Goal: Navigation & Orientation: Find specific page/section

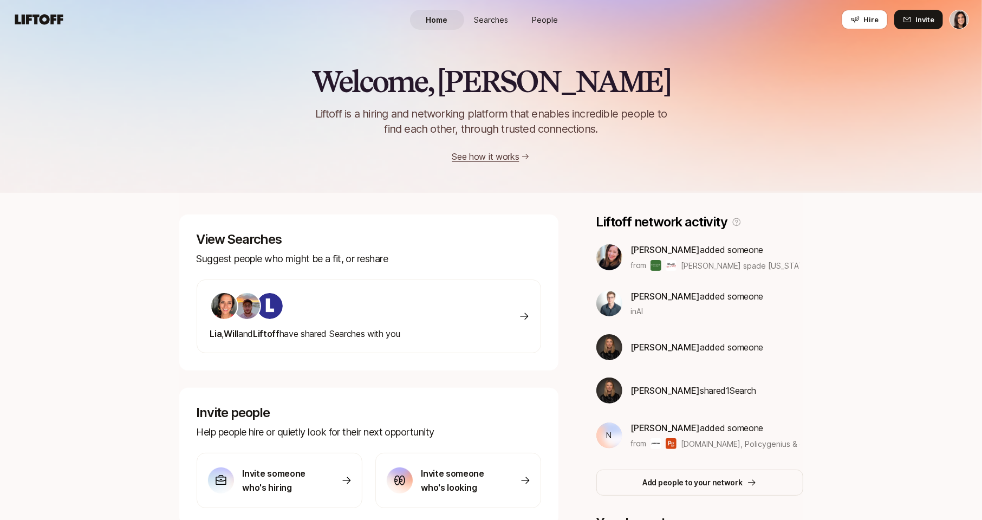
click at [543, 22] on span "People" at bounding box center [545, 19] width 26 height 11
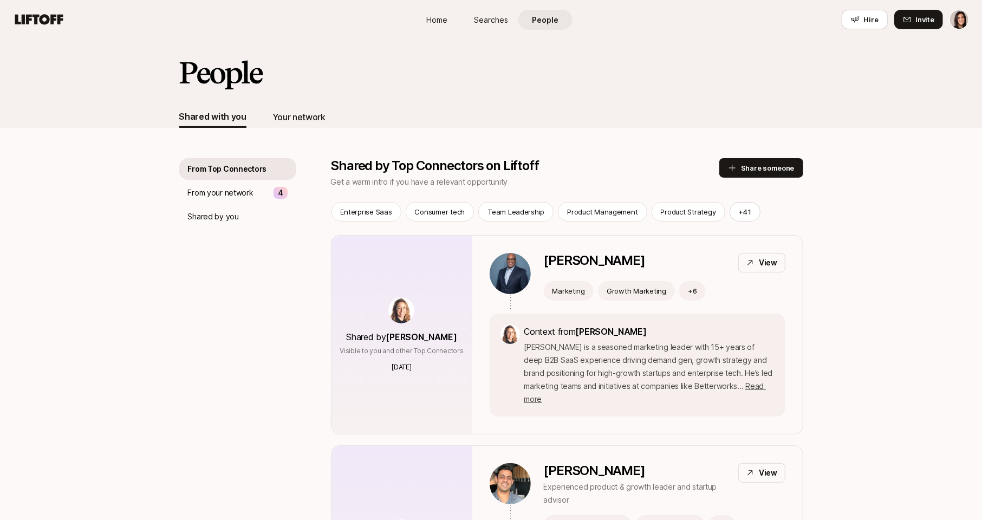
click at [304, 121] on div "Your network" at bounding box center [298, 117] width 53 height 14
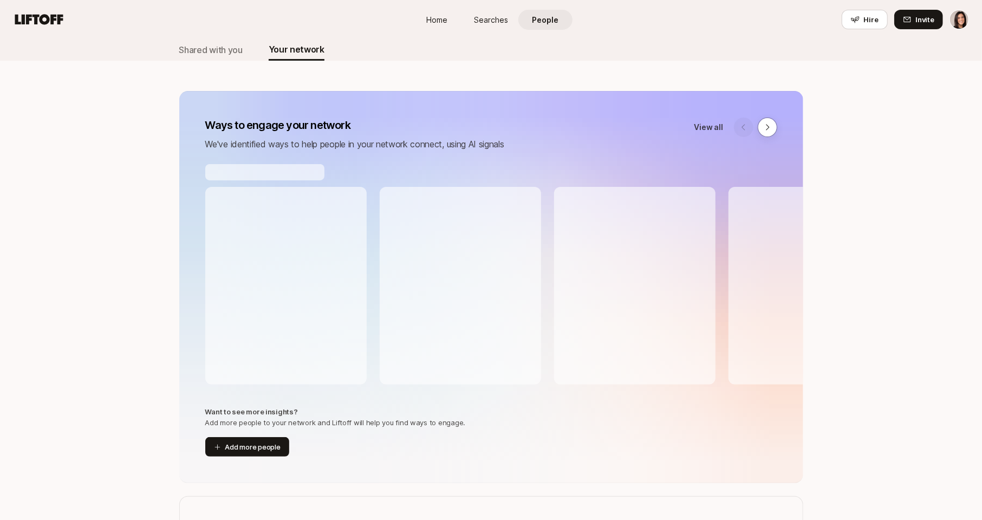
scroll to position [63, 0]
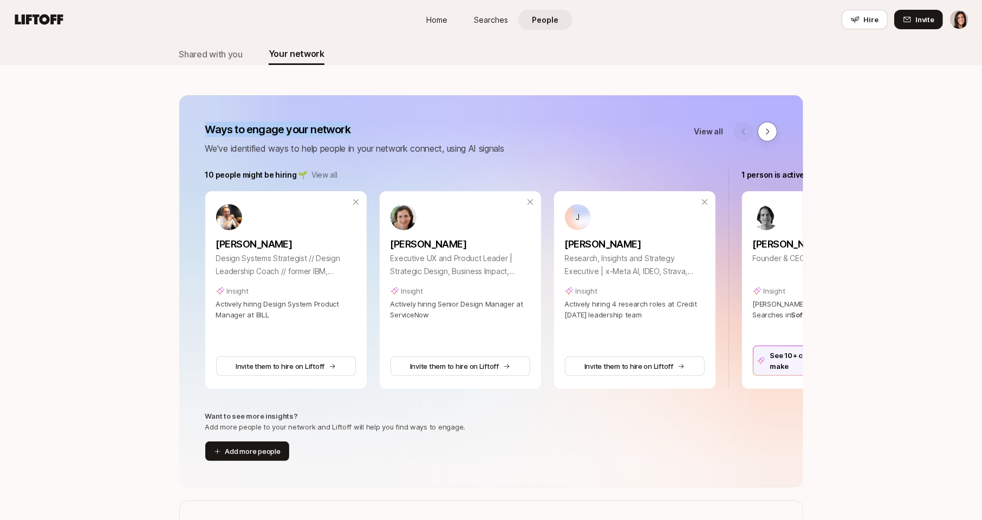
drag, startPoint x: 197, startPoint y: 126, endPoint x: 289, endPoint y: 119, distance: 91.8
click at [324, 135] on div "Ways to engage your network We've identified ways to help people in your networ…" at bounding box center [491, 139] width 624 height 34
click at [287, 118] on div "Ways to engage your network We've identified ways to help people in your networ…" at bounding box center [491, 291] width 624 height 392
drag, startPoint x: 200, startPoint y: 143, endPoint x: 509, endPoint y: 161, distance: 310.2
click at [509, 161] on div "Ways to engage your network We've identified ways to help people in your networ…" at bounding box center [491, 291] width 624 height 392
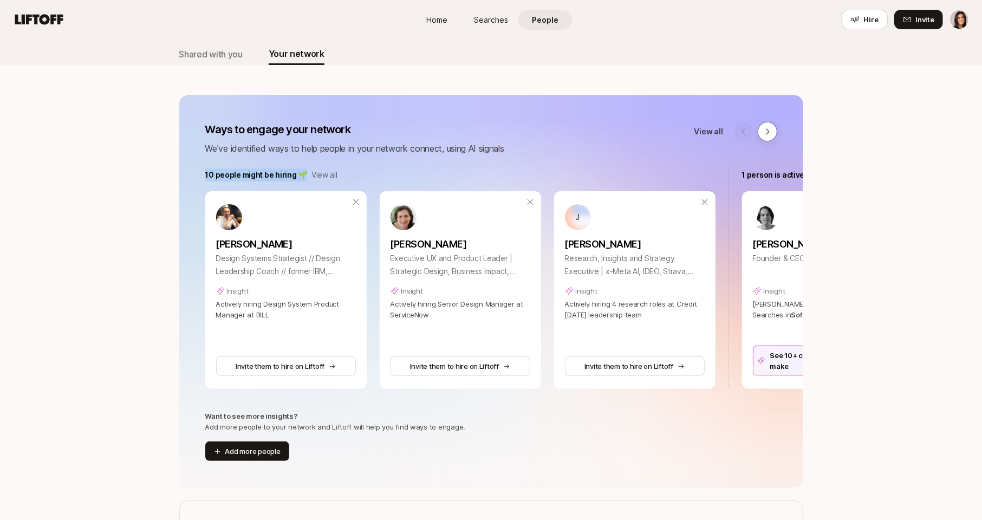
drag, startPoint x: 194, startPoint y: 173, endPoint x: 299, endPoint y: 179, distance: 105.2
click at [299, 179] on div "10 people might be hiring 🌱 View all Nick Hahn Design Systems Strategist // Des…" at bounding box center [491, 278] width 624 height 220
click at [380, 156] on div "Ways to engage your network We've identified ways to help people in your networ…" at bounding box center [491, 291] width 624 height 392
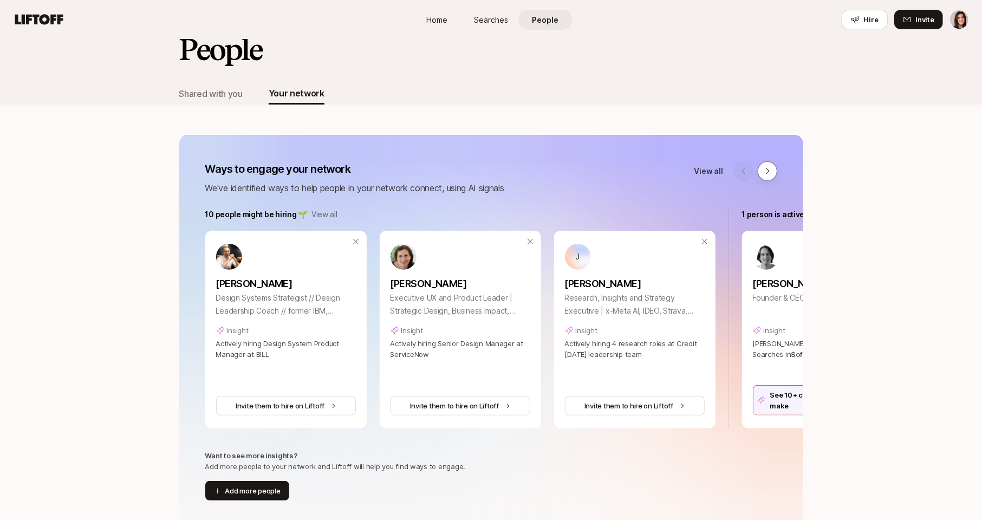
scroll to position [0, 0]
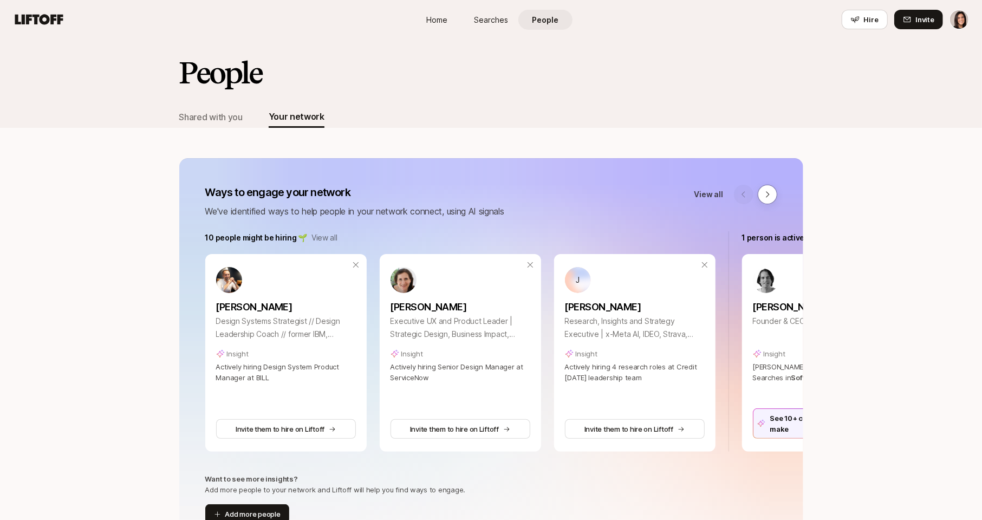
click at [438, 22] on span "Home" at bounding box center [436, 19] width 21 height 11
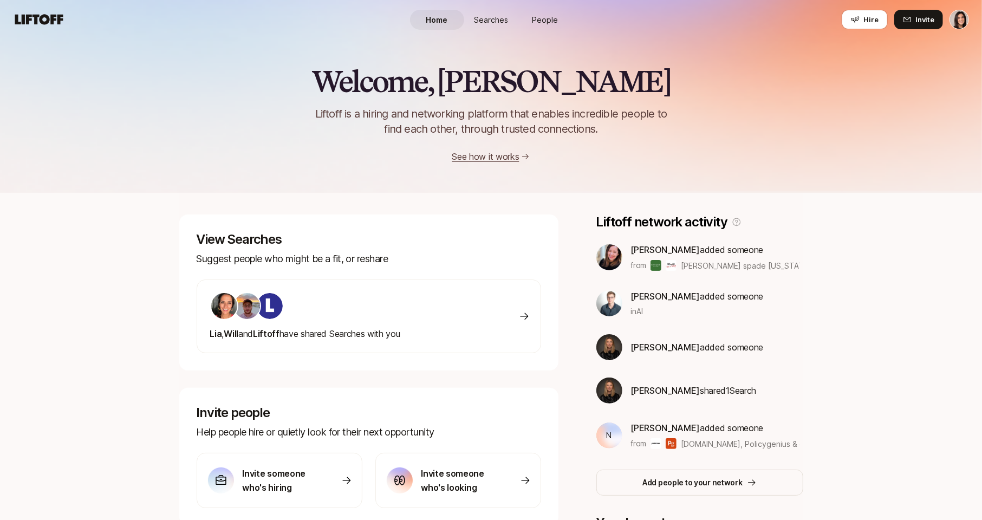
click at [544, 19] on span "People" at bounding box center [545, 19] width 26 height 11
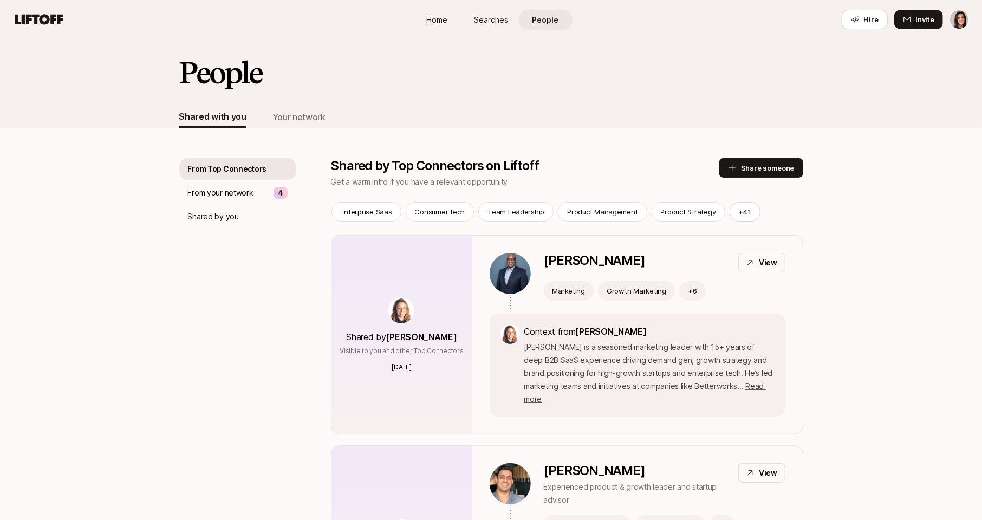
click at [440, 24] on span "Home" at bounding box center [436, 19] width 21 height 11
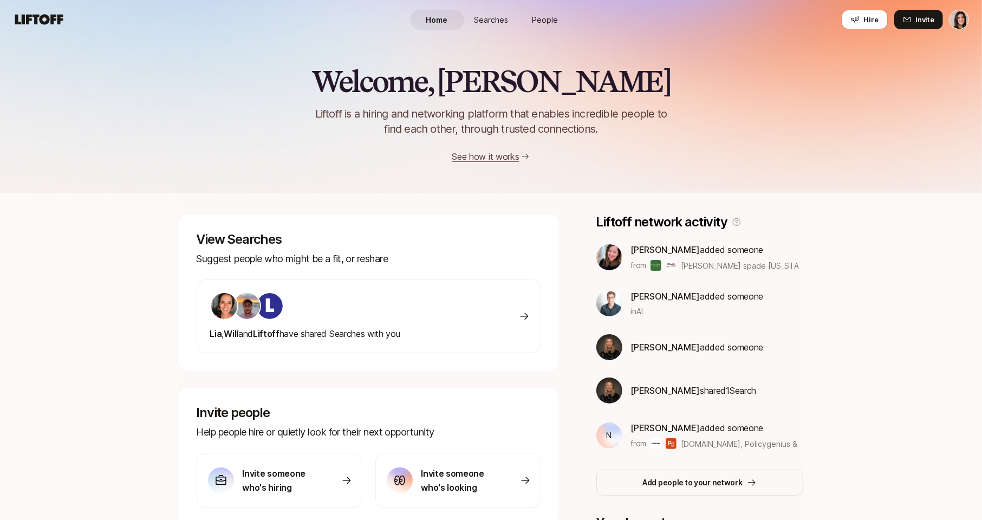
click at [533, 19] on span "People" at bounding box center [545, 19] width 26 height 11
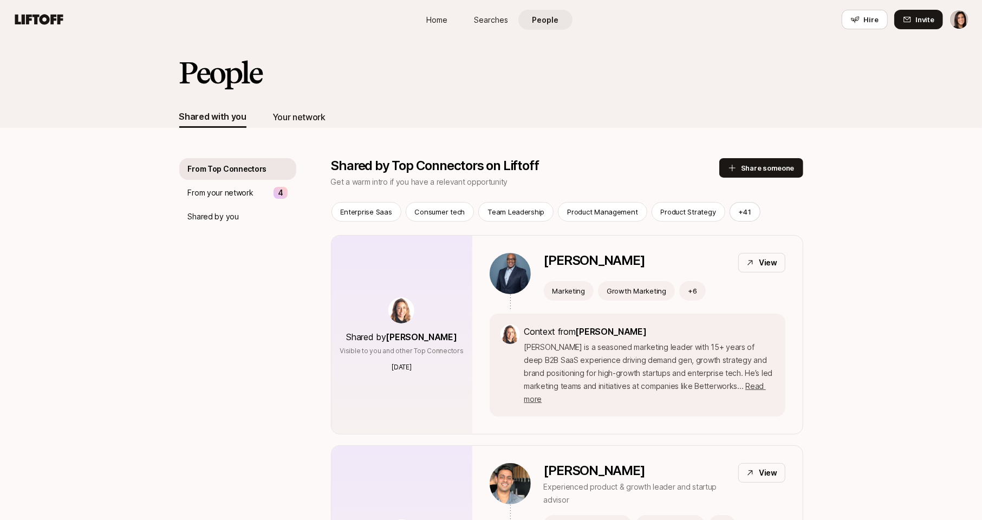
click at [319, 116] on div "Your network" at bounding box center [298, 117] width 53 height 14
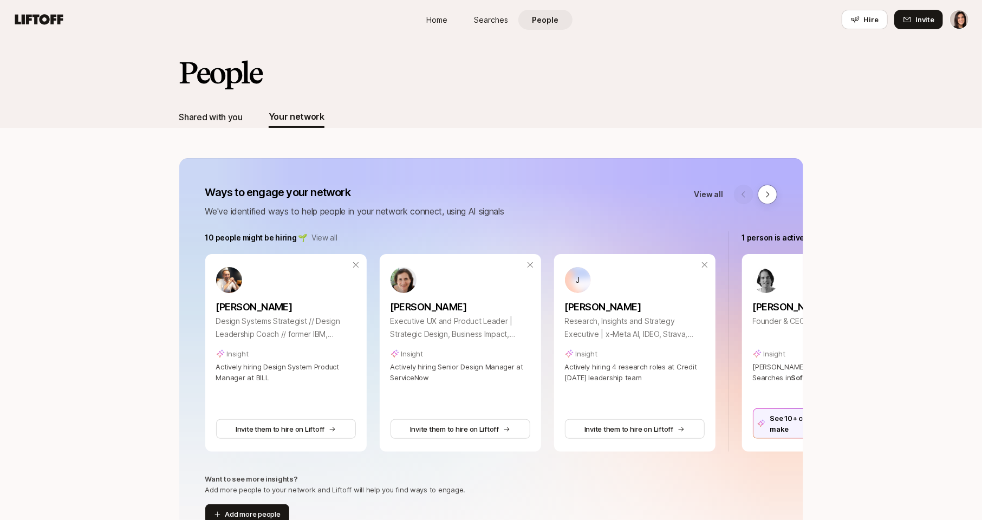
click at [230, 121] on div "Shared with you" at bounding box center [210, 117] width 63 height 14
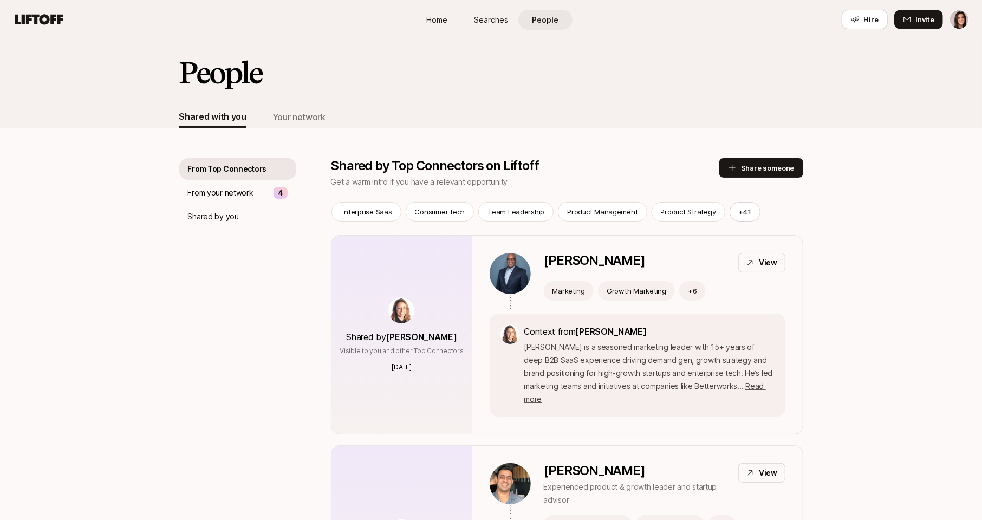
click at [440, 15] on span "Home" at bounding box center [436, 19] width 21 height 11
